Goal: Ask a question

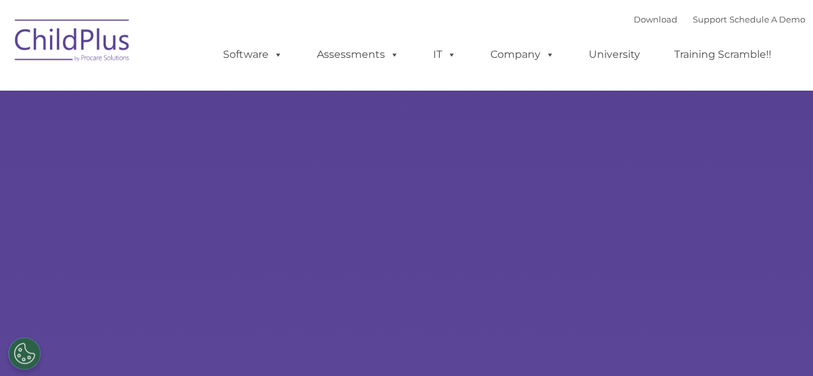
select select "MEDIUM"
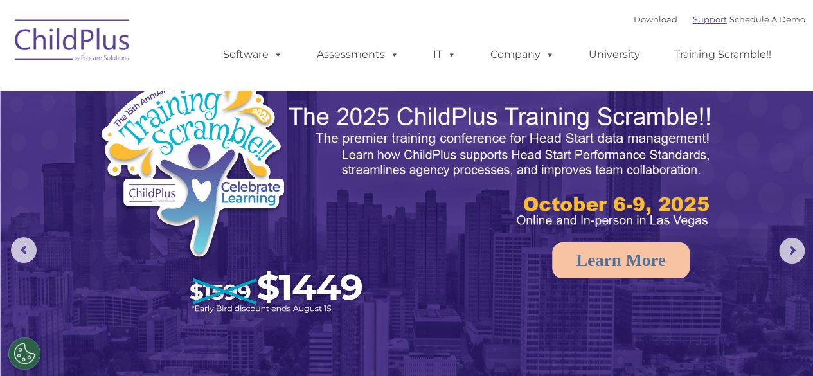
click at [693, 19] on link "Support" at bounding box center [710, 19] width 34 height 10
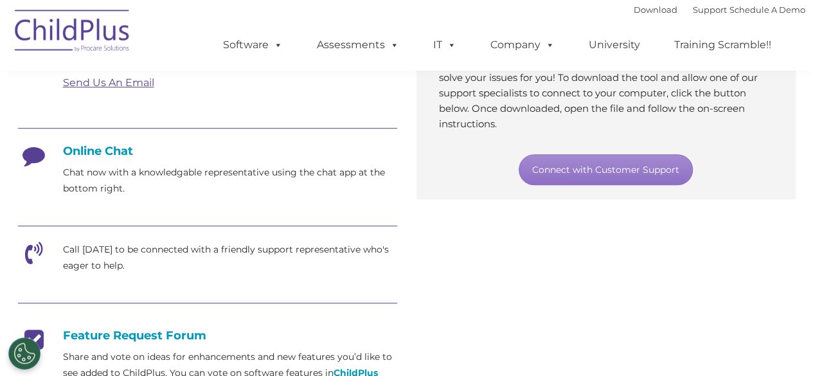
scroll to position [292, 0]
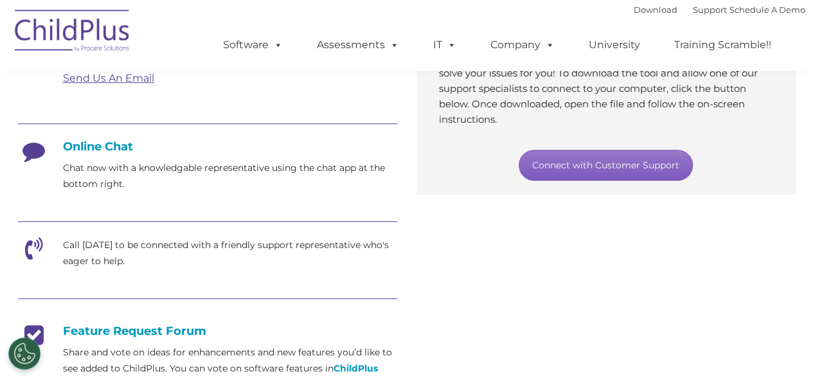
click at [638, 163] on link "Connect with Customer Support" at bounding box center [606, 165] width 174 height 31
